Goal: Information Seeking & Learning: Find contact information

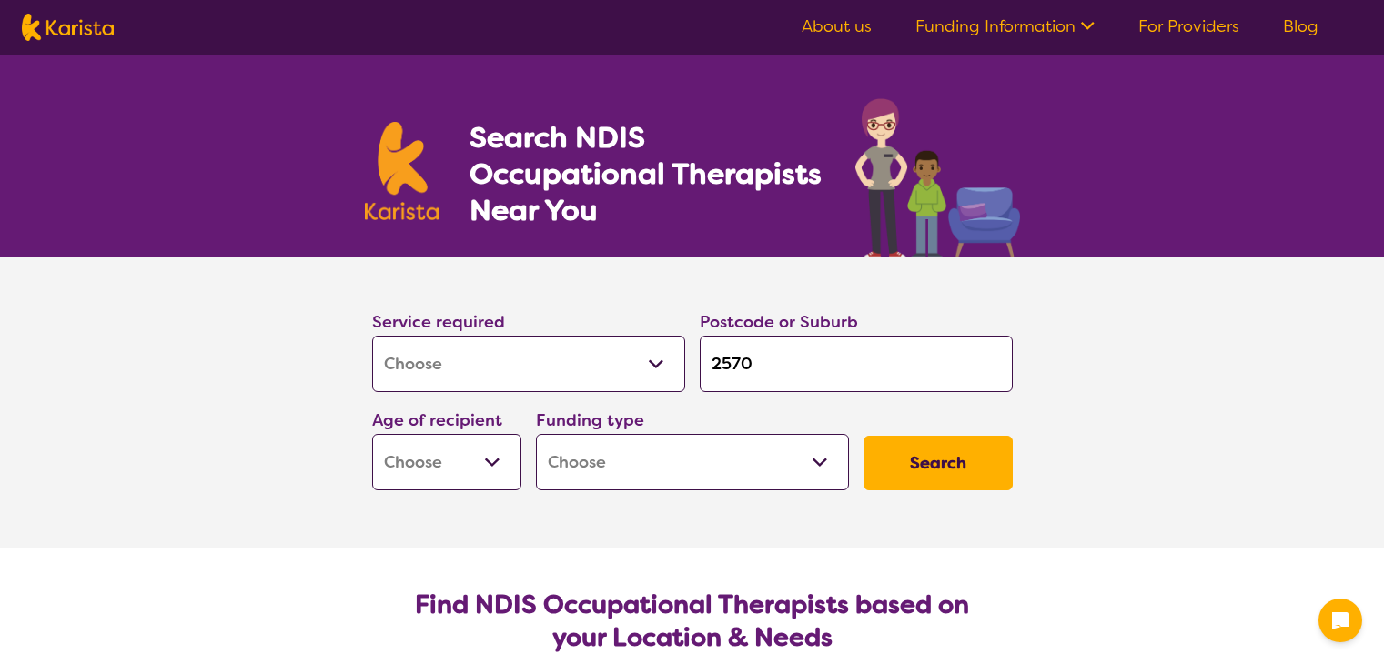
select select "[MEDICAL_DATA]"
type input "2570"
click at [863, 436] on button "Search" at bounding box center [937, 463] width 149 height 55
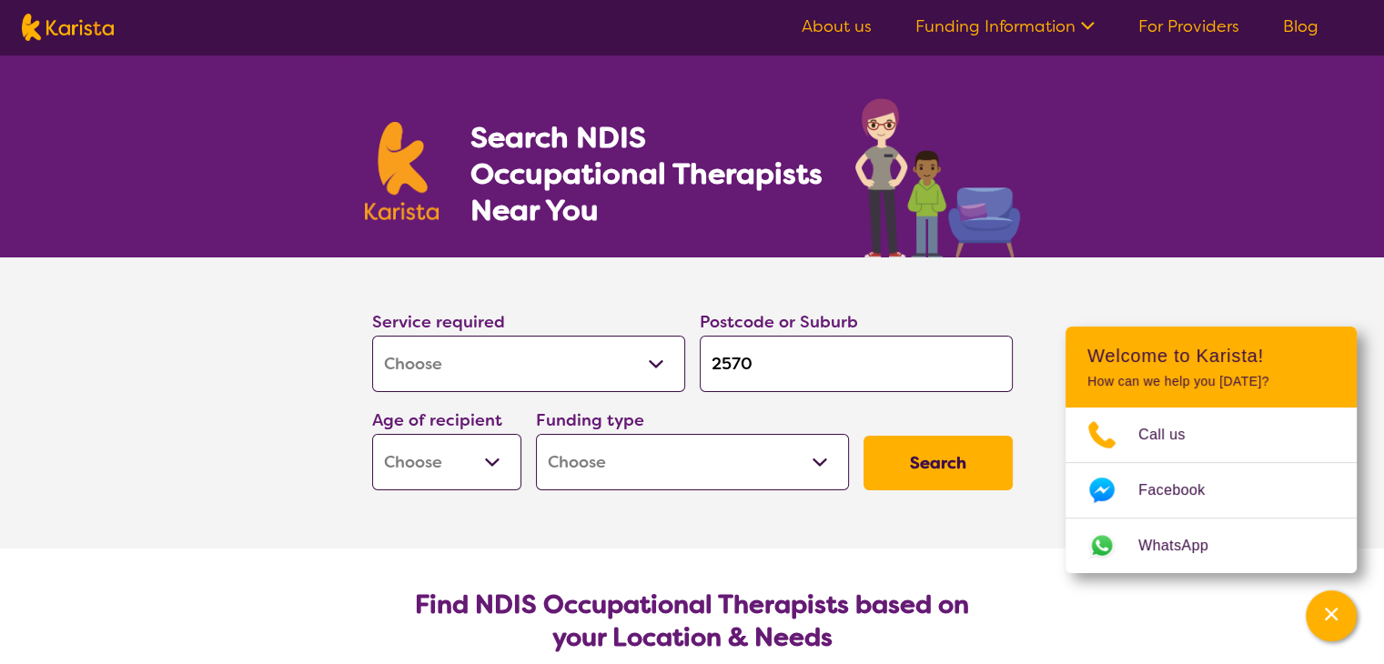
click at [504, 465] on select "Early Childhood - 0 to 9 Child - 10 to 11 Adolescent - 12 to 17 Adult - 18 to 6…" at bounding box center [446, 462] width 149 height 56
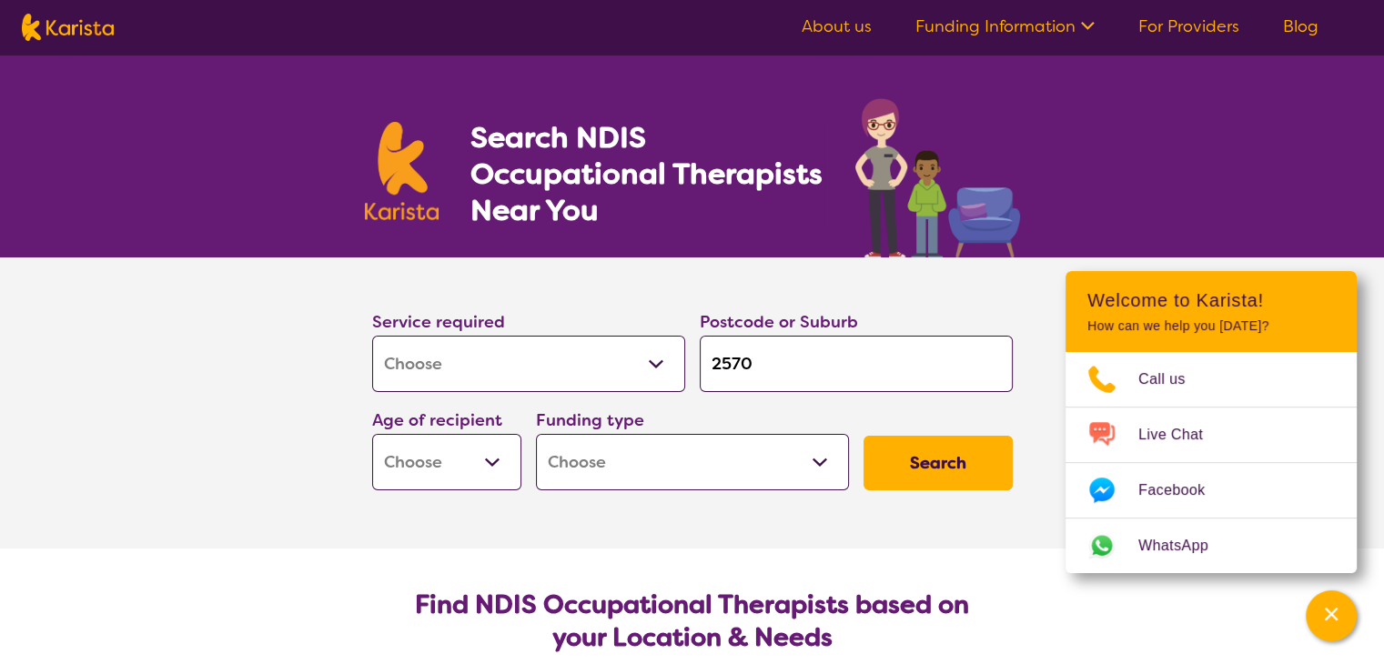
click at [493, 462] on select "Early Childhood - 0 to 9 Child - 10 to 11 Adolescent - 12 to 17 Adult - 18 to 6…" at bounding box center [446, 462] width 149 height 56
select select "AS"
click at [372, 434] on select "Early Childhood - 0 to 9 Child - 10 to 11 Adolescent - 12 to 17 Adult - 18 to 6…" at bounding box center [446, 462] width 149 height 56
select select "AS"
click at [623, 451] on select "Home Care Package (HCP) National Disability Insurance Scheme (NDIS) I don't know" at bounding box center [692, 462] width 313 height 56
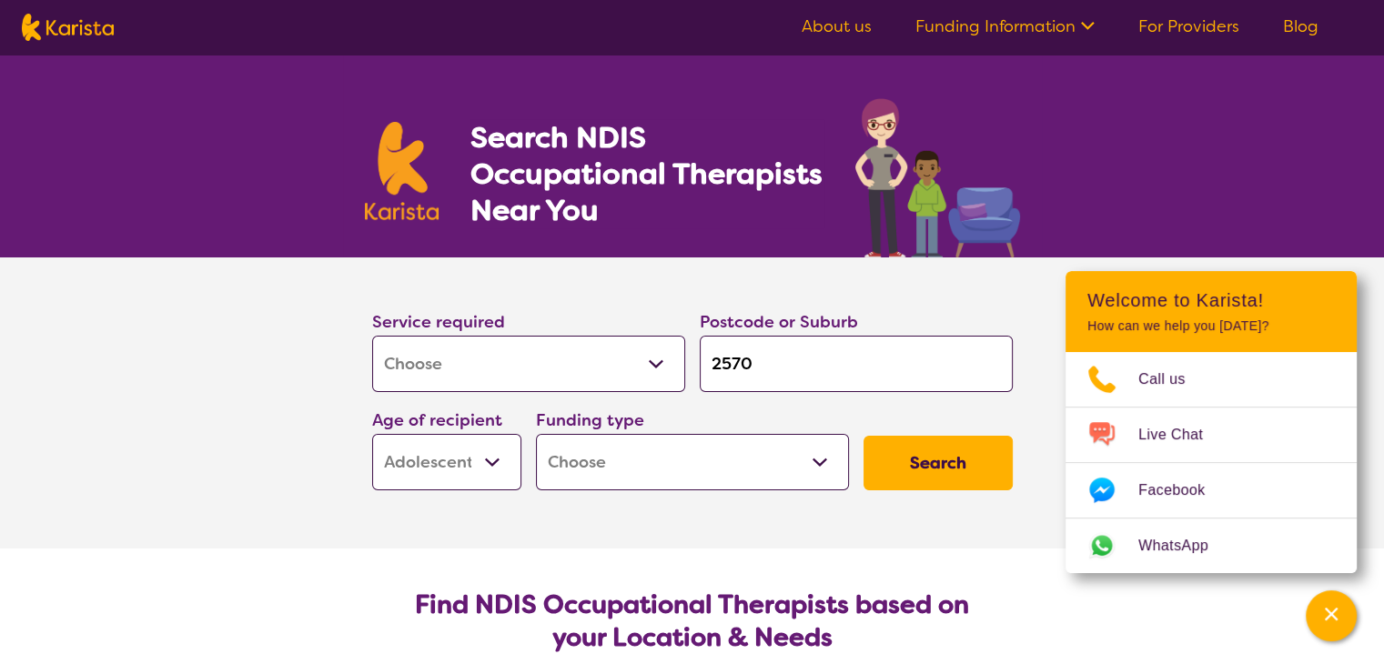
select select "NDIS"
click at [536, 434] on select "Home Care Package (HCP) National Disability Insurance Scheme (NDIS) I don't know" at bounding box center [692, 462] width 313 height 56
select select "NDIS"
click at [927, 463] on button "Search" at bounding box center [937, 463] width 149 height 55
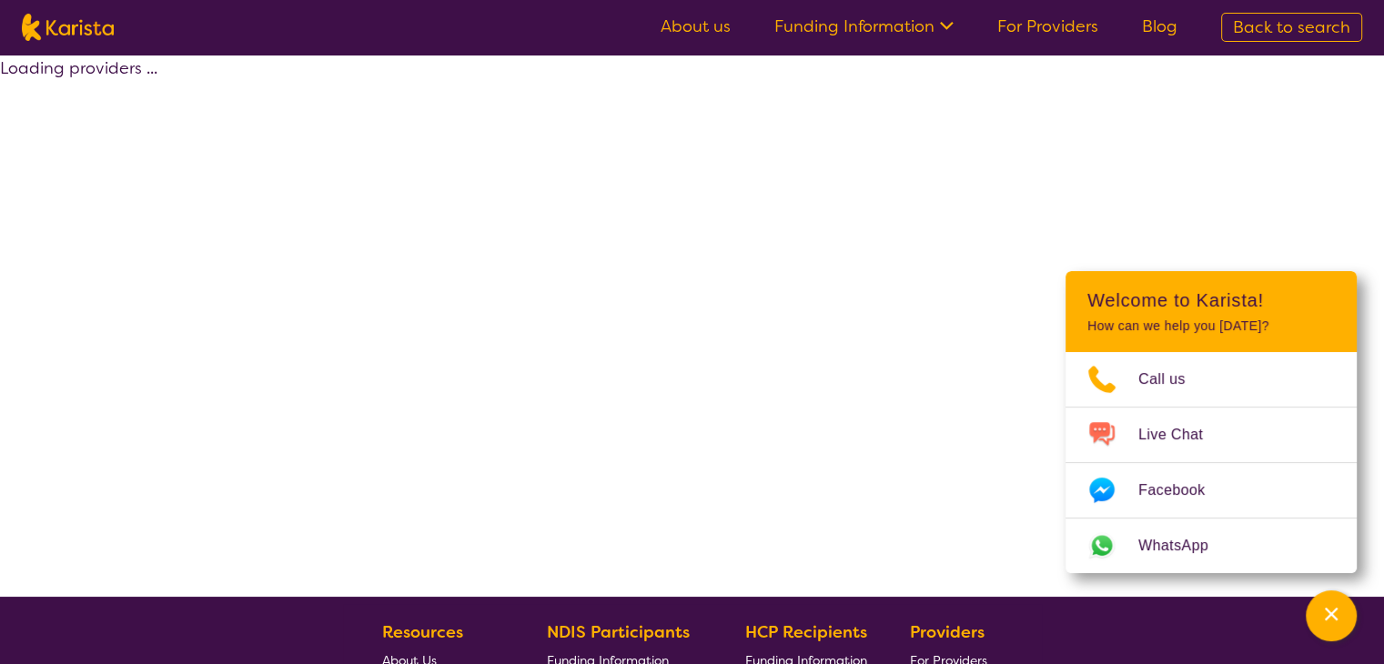
select select "by_score"
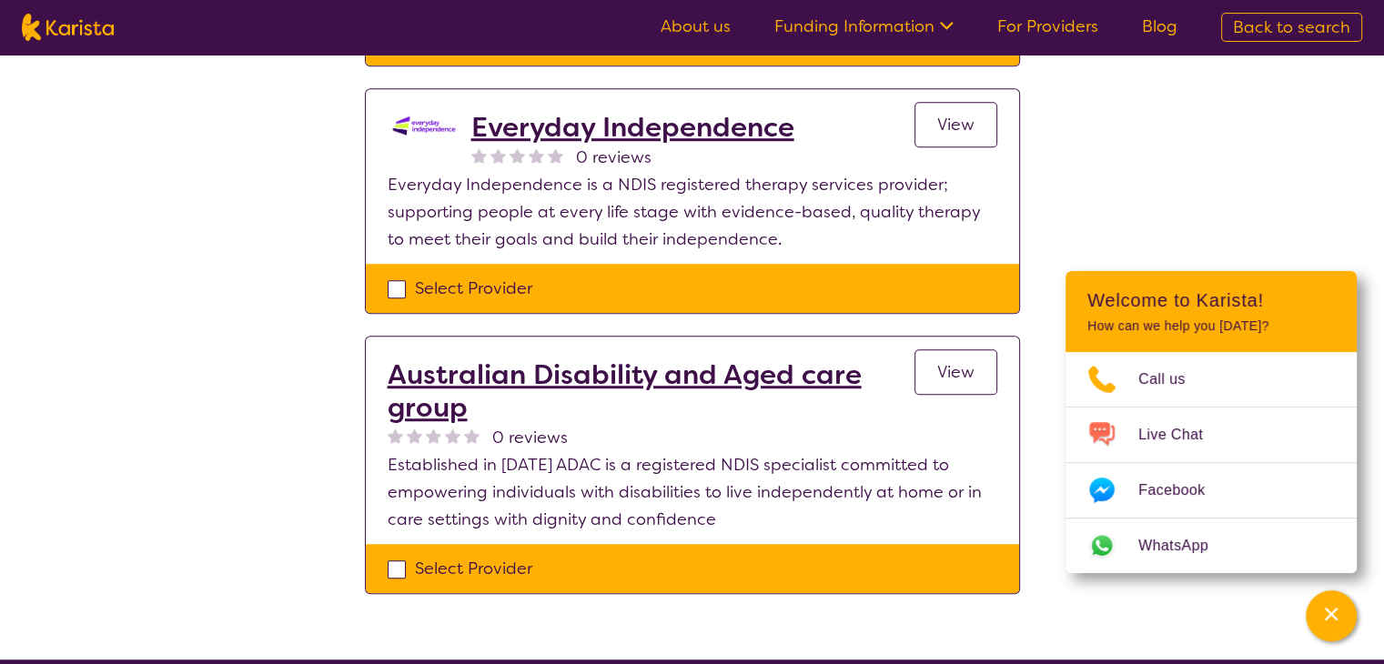
scroll to position [1332, 0]
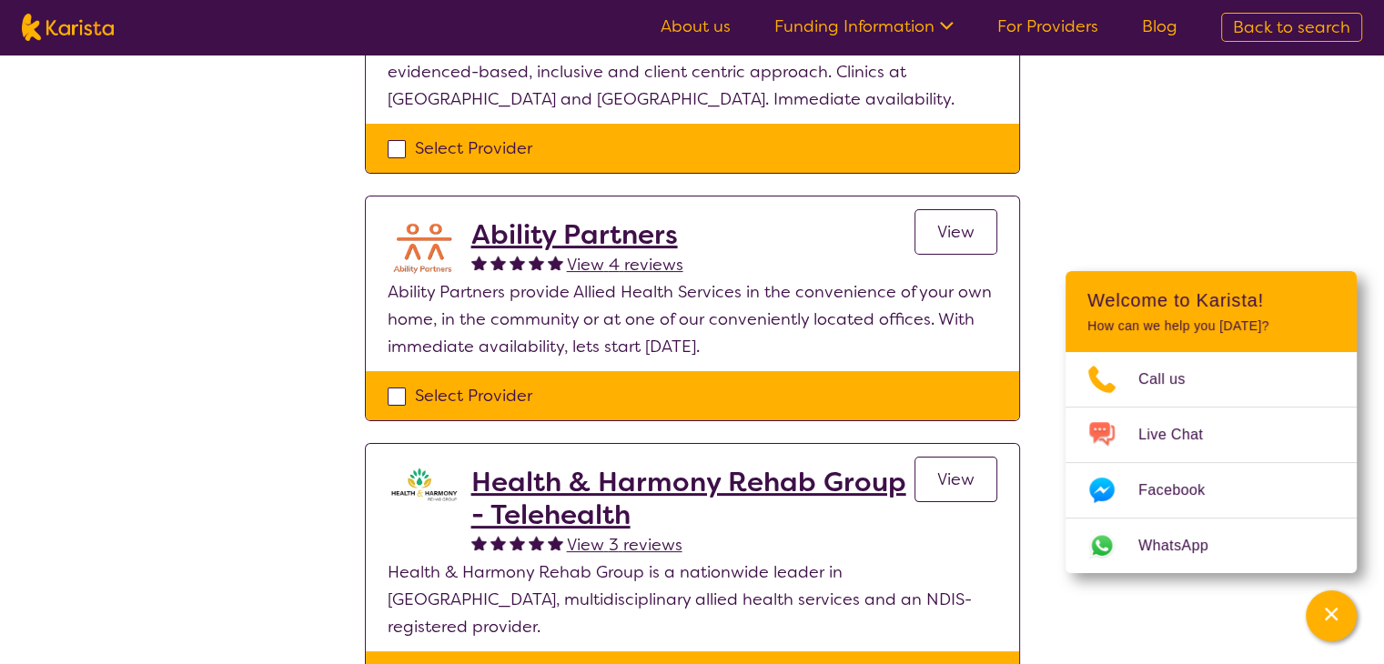
scroll to position [185, 0]
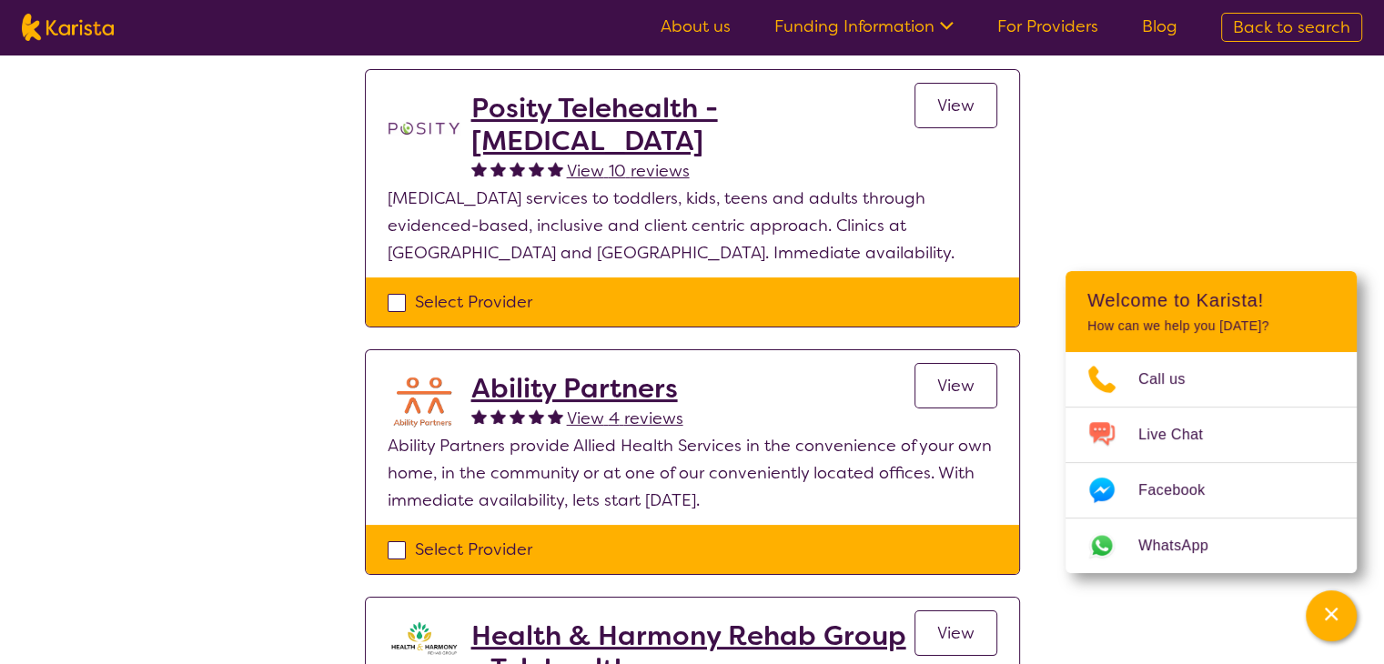
click at [563, 119] on h2 "Posity Telehealth - [MEDICAL_DATA]" at bounding box center [692, 124] width 443 height 65
